Goal: Transaction & Acquisition: Purchase product/service

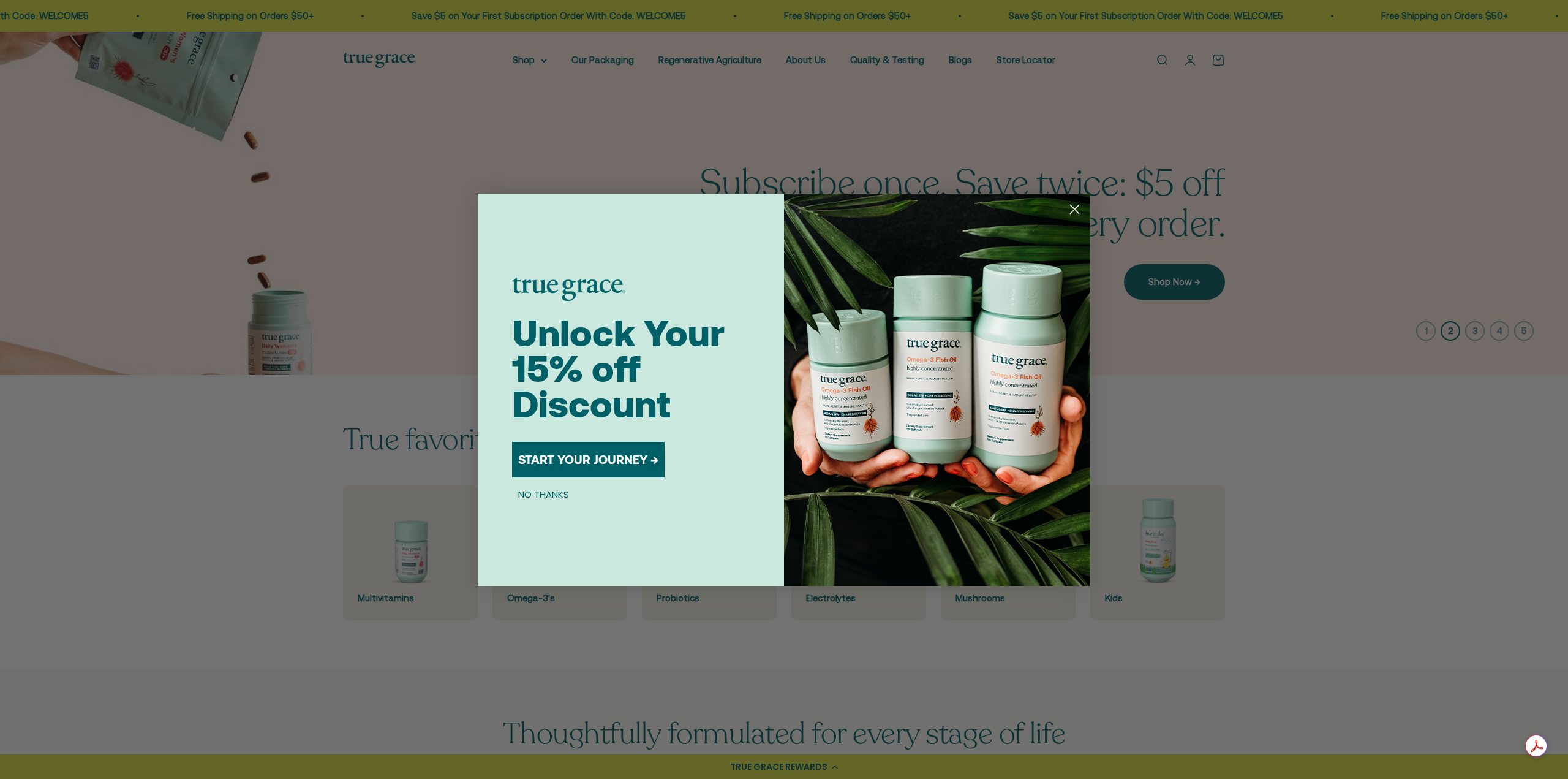
click at [1072, 210] on circle "Close dialog" at bounding box center [1075, 208] width 20 height 20
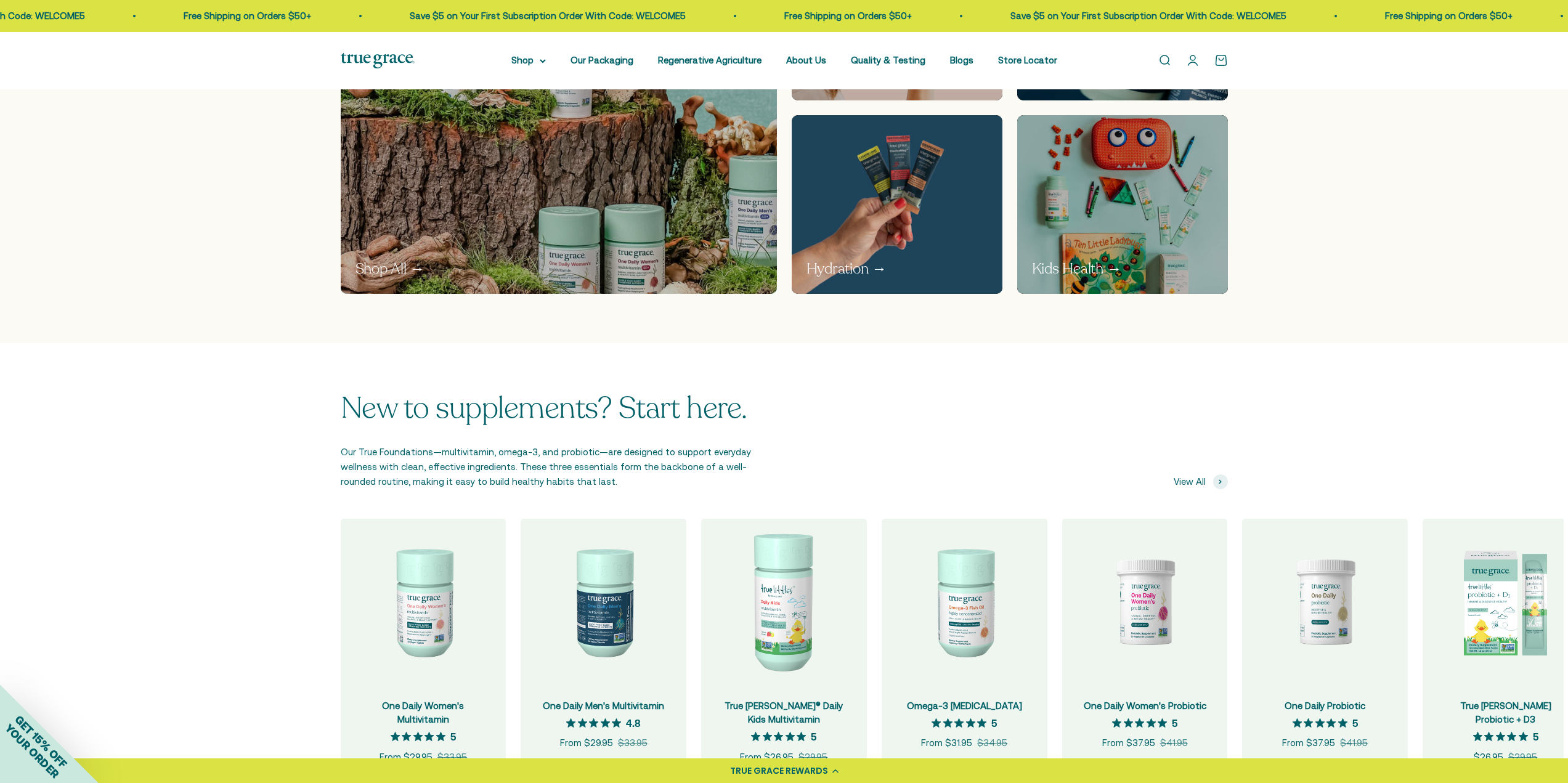
scroll to position [985, 0]
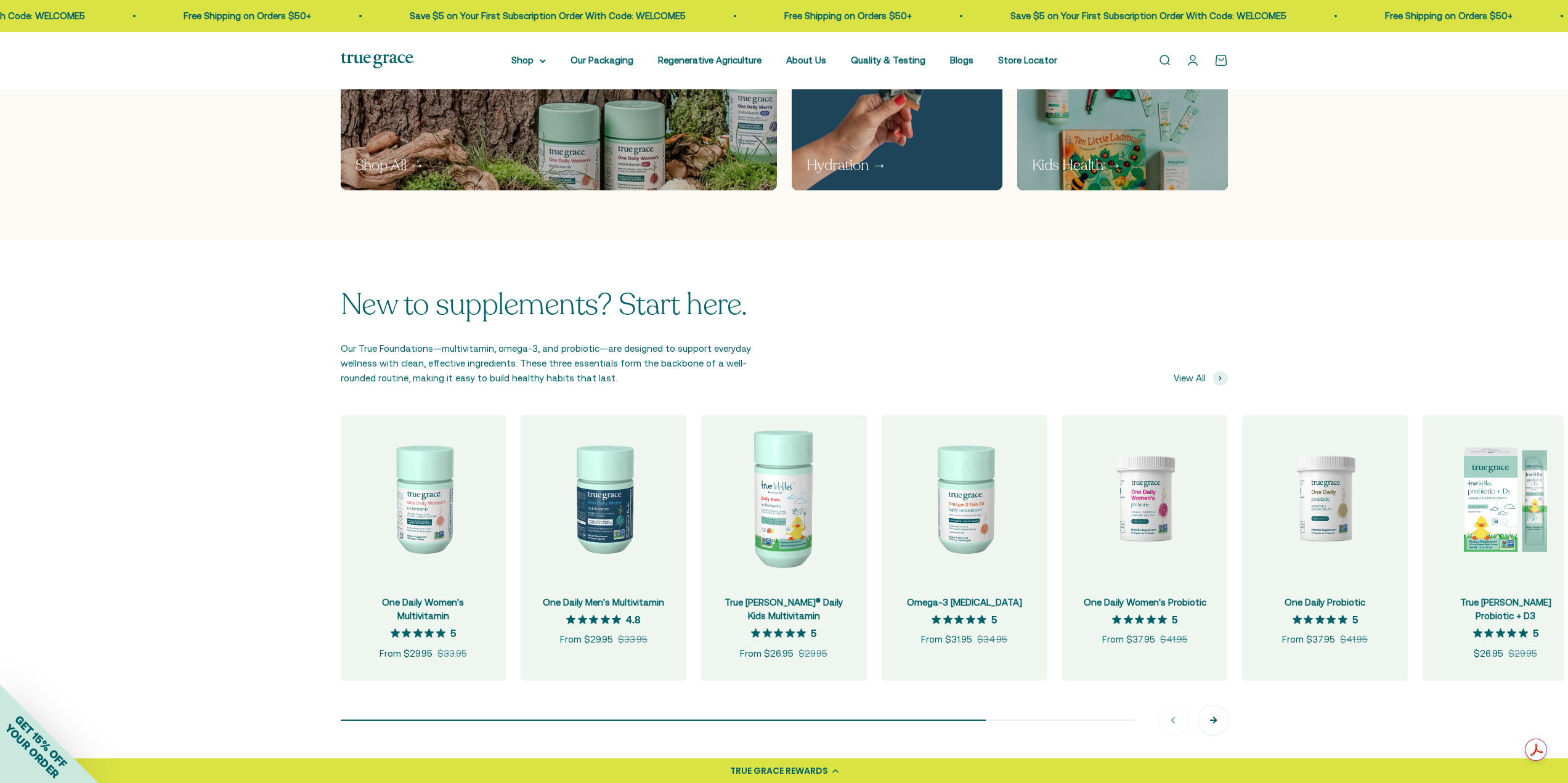
click at [1216, 715] on button "Next" at bounding box center [1213, 720] width 29 height 29
drag, startPoint x: 985, startPoint y: 718, endPoint x: 1289, endPoint y: 710, distance: 304.1
click at [1218, 713] on div "Previous Next" at bounding box center [784, 720] width 887 height 29
click at [1199, 375] on span "View All" at bounding box center [1190, 378] width 32 height 15
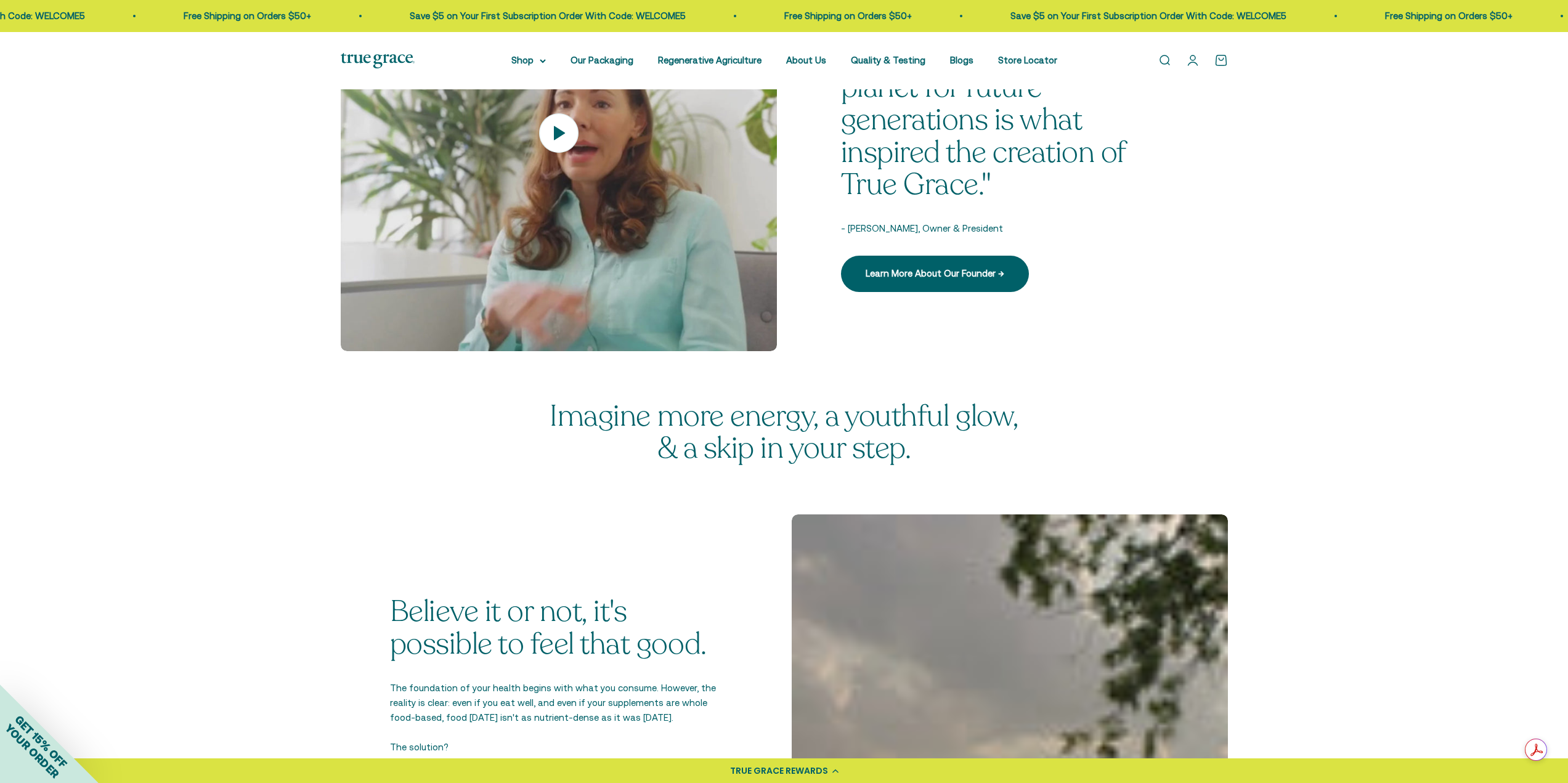
scroll to position [1601, 0]
